Goal: Information Seeking & Learning: Check status

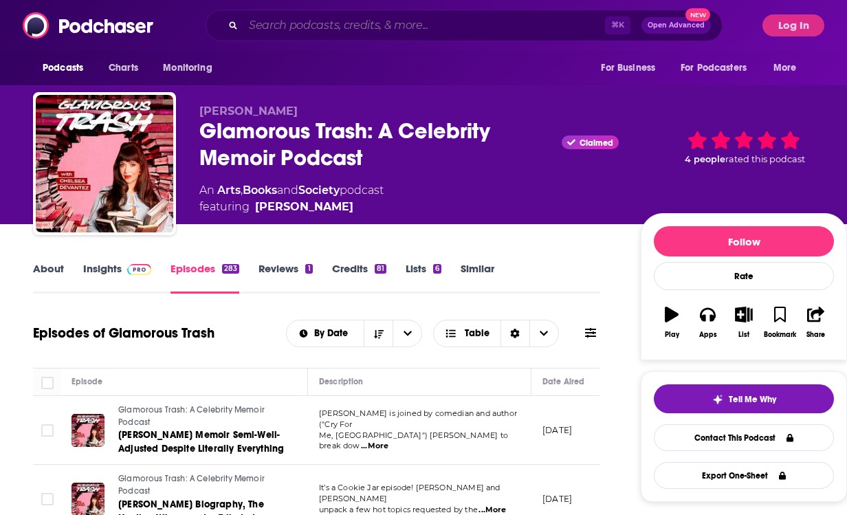
click at [454, 21] on input "Search podcasts, credits, & more..." at bounding box center [423, 25] width 361 height 22
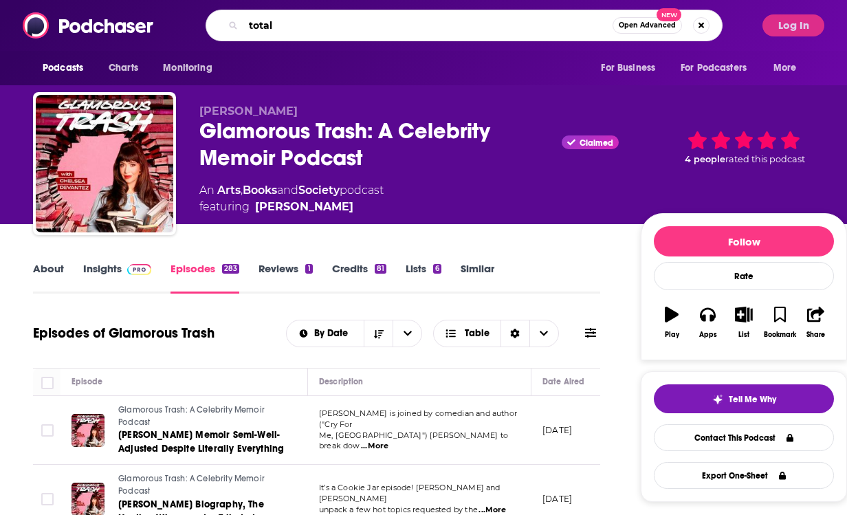
type input "total"
click at [807, 21] on button "Log In" at bounding box center [793, 25] width 62 height 22
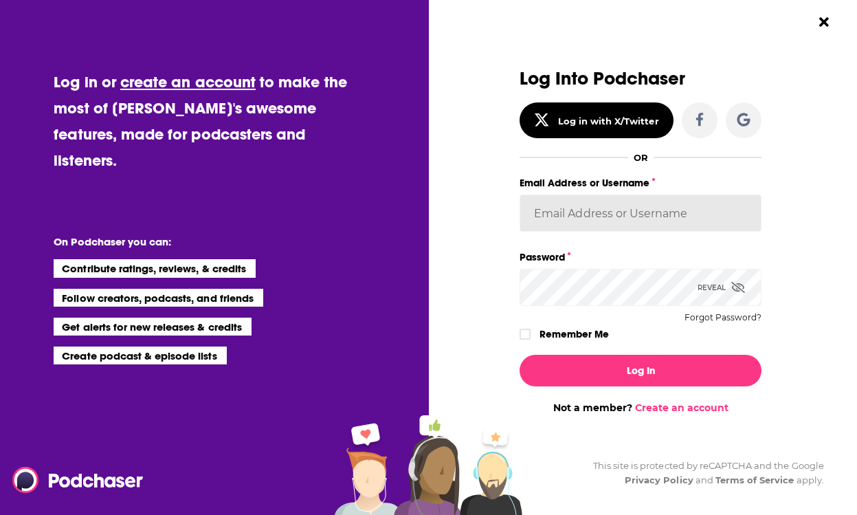
click at [640, 208] on input "Email Address or Username" at bounding box center [640, 212] width 242 height 37
type input "acquavie"
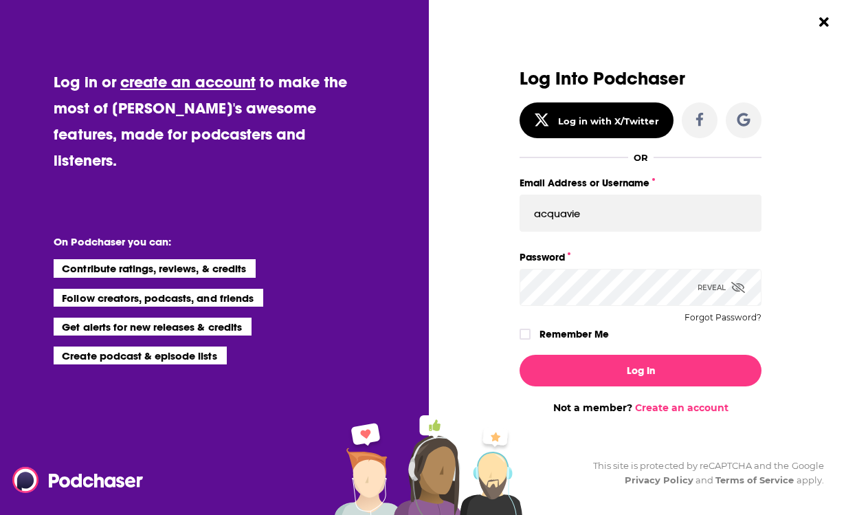
click at [519, 355] on button "Log In" at bounding box center [640, 371] width 242 height 32
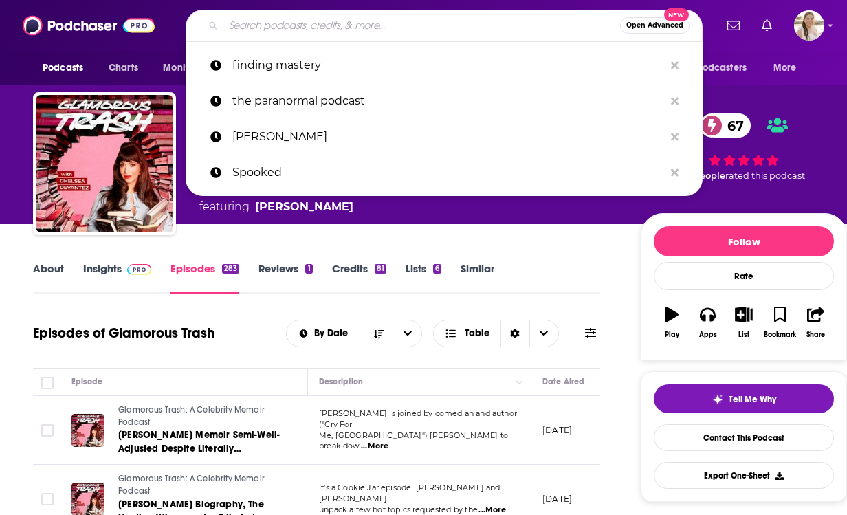
click at [301, 20] on input "Search podcasts, credits, & more..." at bounding box center [421, 25] width 396 height 22
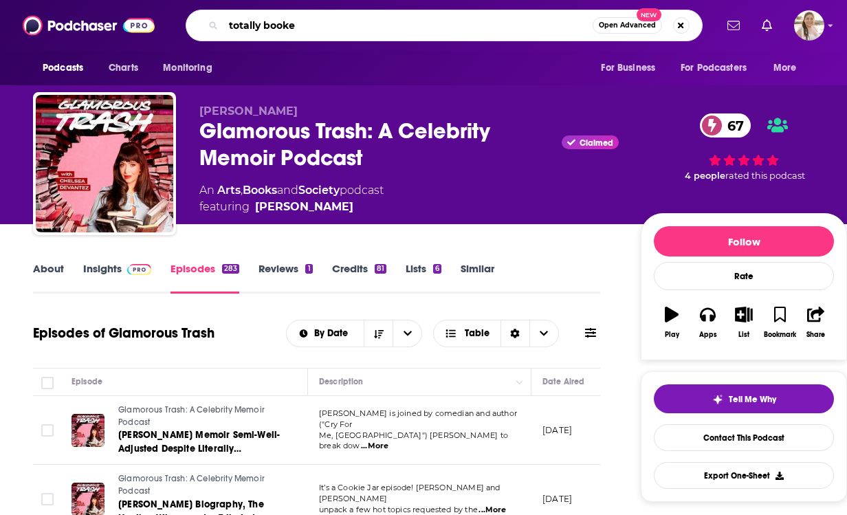
type input "totally booked"
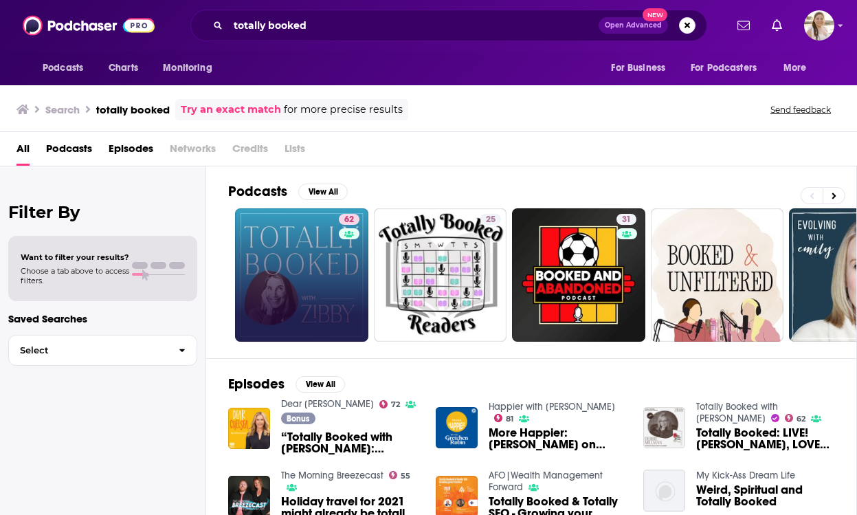
click at [330, 302] on link "62" at bounding box center [301, 274] width 133 height 133
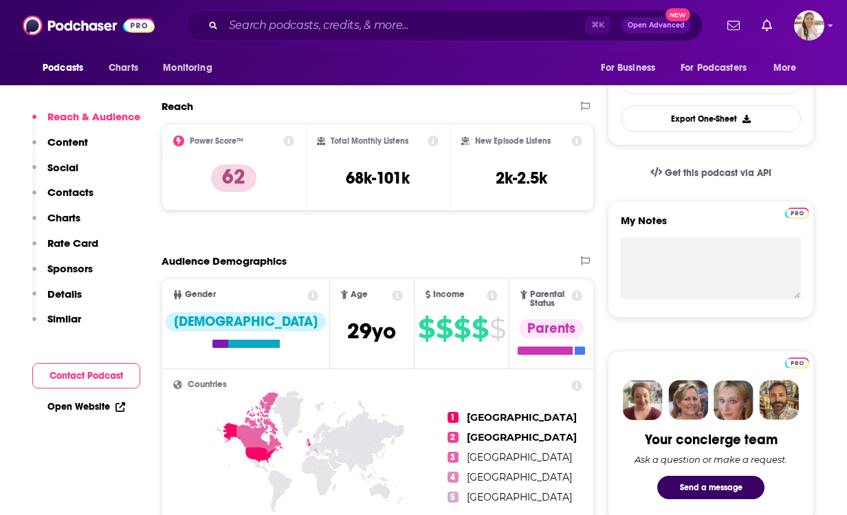
scroll to position [253, 0]
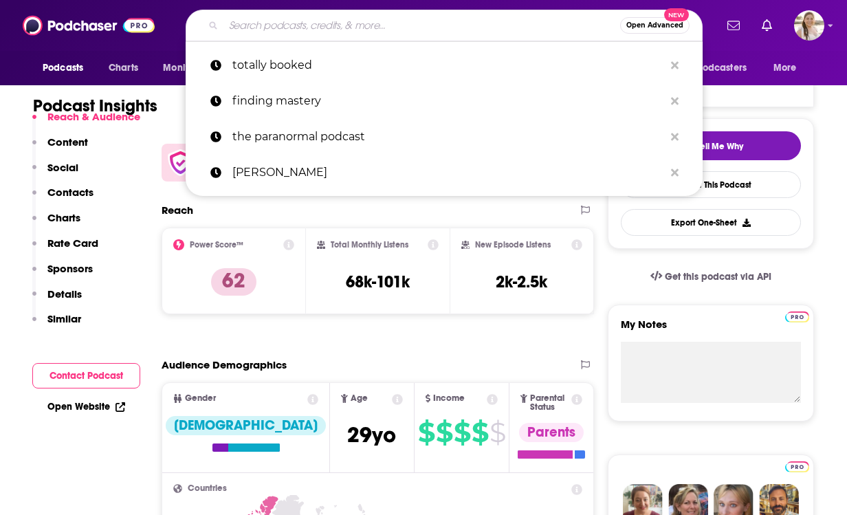
click at [403, 32] on input "Search podcasts, credits, & more..." at bounding box center [421, 25] width 396 height 22
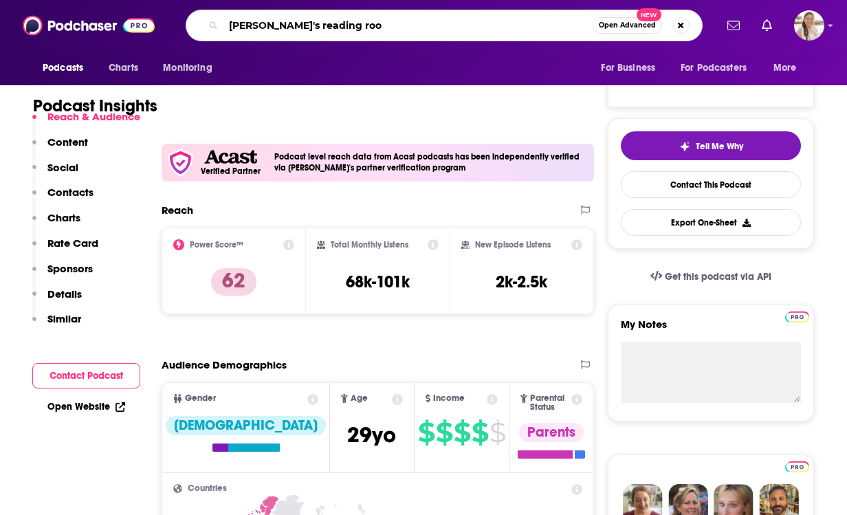
type input "[PERSON_NAME]'s reading room"
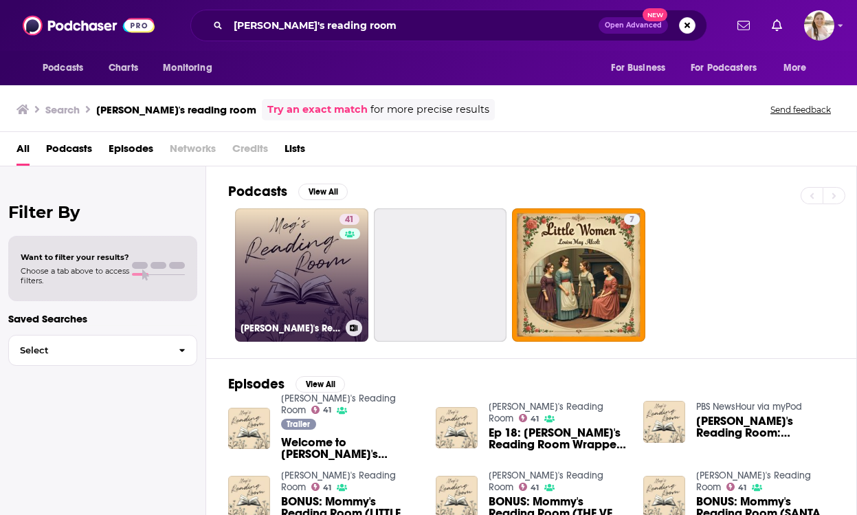
click at [349, 286] on div "41" at bounding box center [350, 267] width 23 height 106
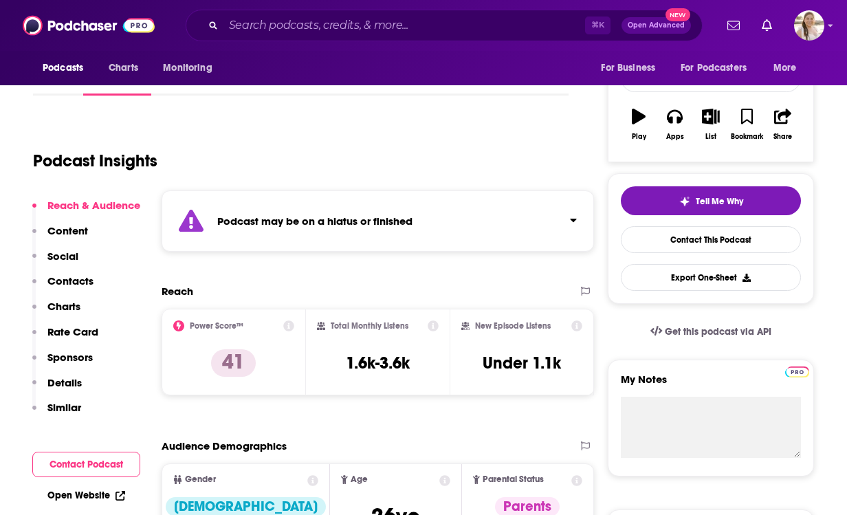
scroll to position [199, 0]
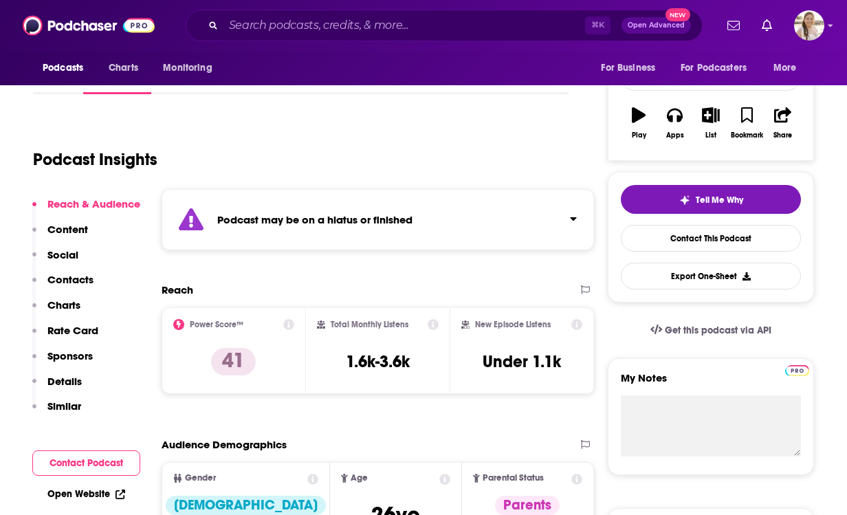
click at [416, 236] on div "Podcast may be on a hiatus or finished" at bounding box center [377, 219] width 432 height 61
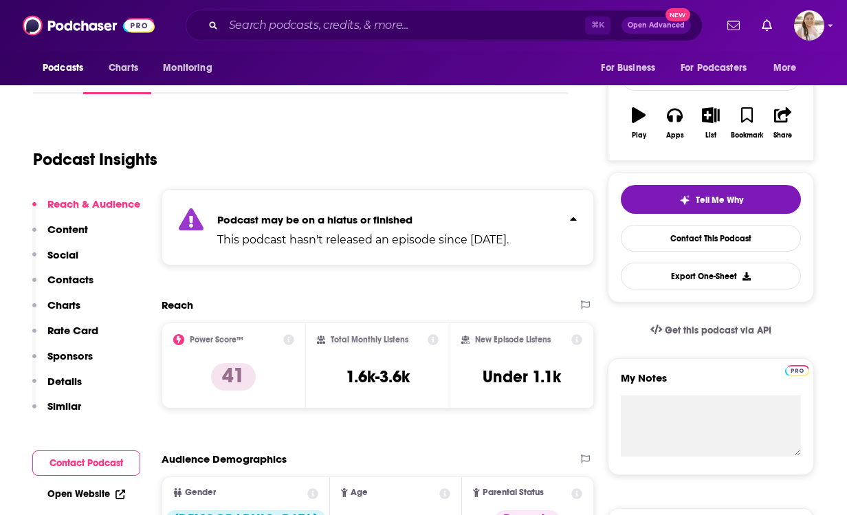
click at [416, 236] on p "This podcast hasn't released an episode since [DATE]." at bounding box center [362, 240] width 291 height 16
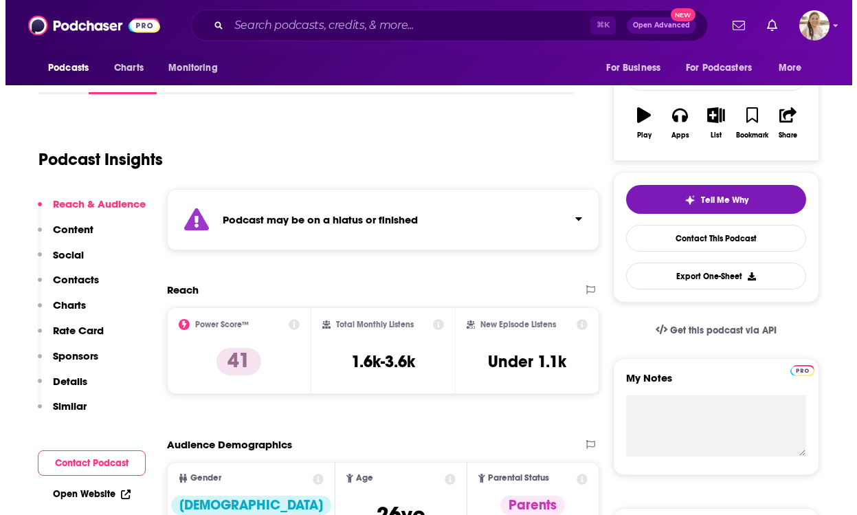
scroll to position [199, 0]
